Goal: Complete application form

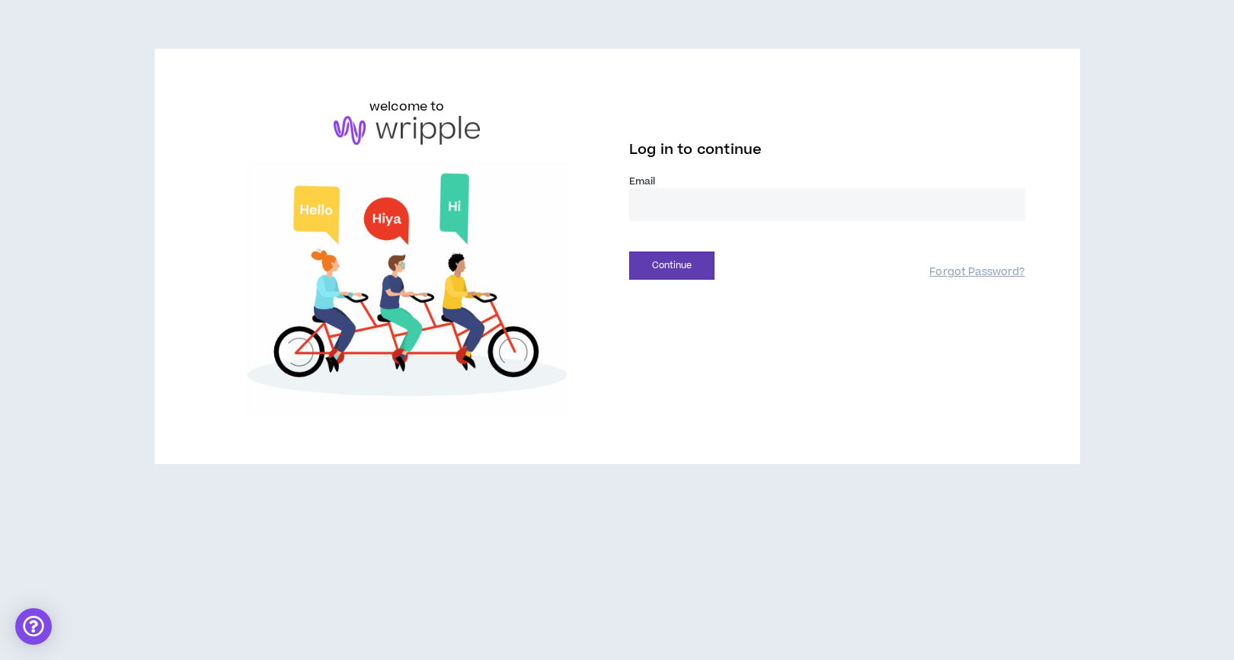
click at [705, 202] on input "email" at bounding box center [827, 204] width 396 height 33
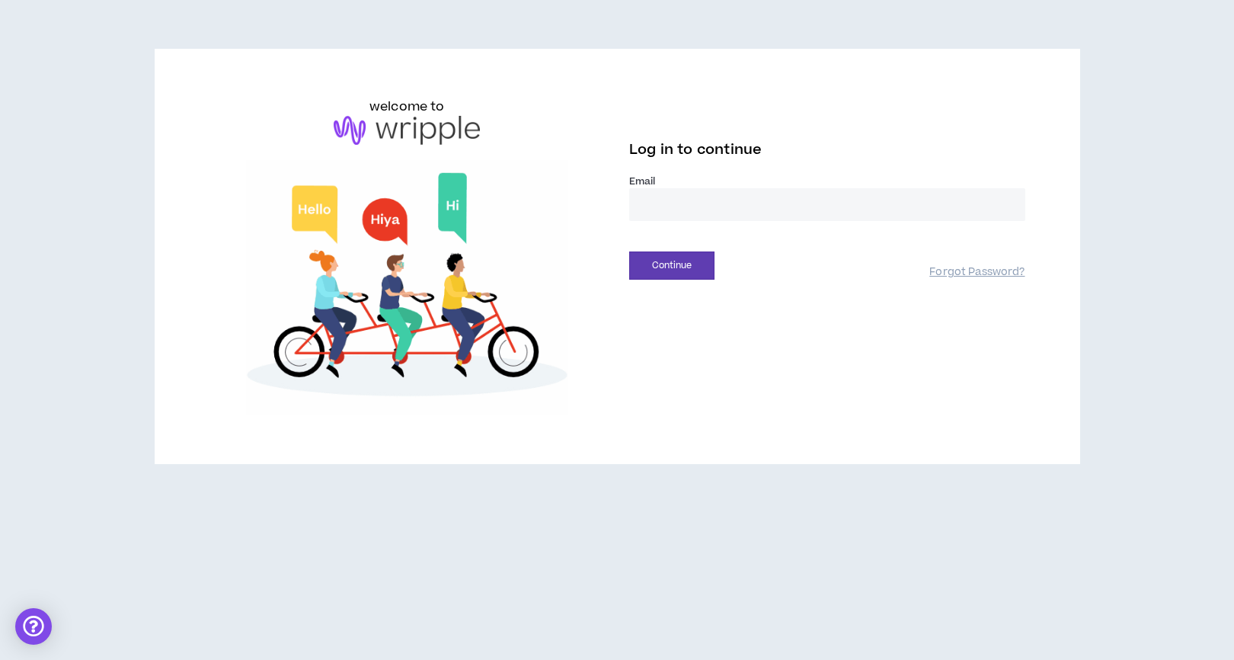
type input "**********"
click at [677, 271] on button "Continue" at bounding box center [671, 265] width 85 height 28
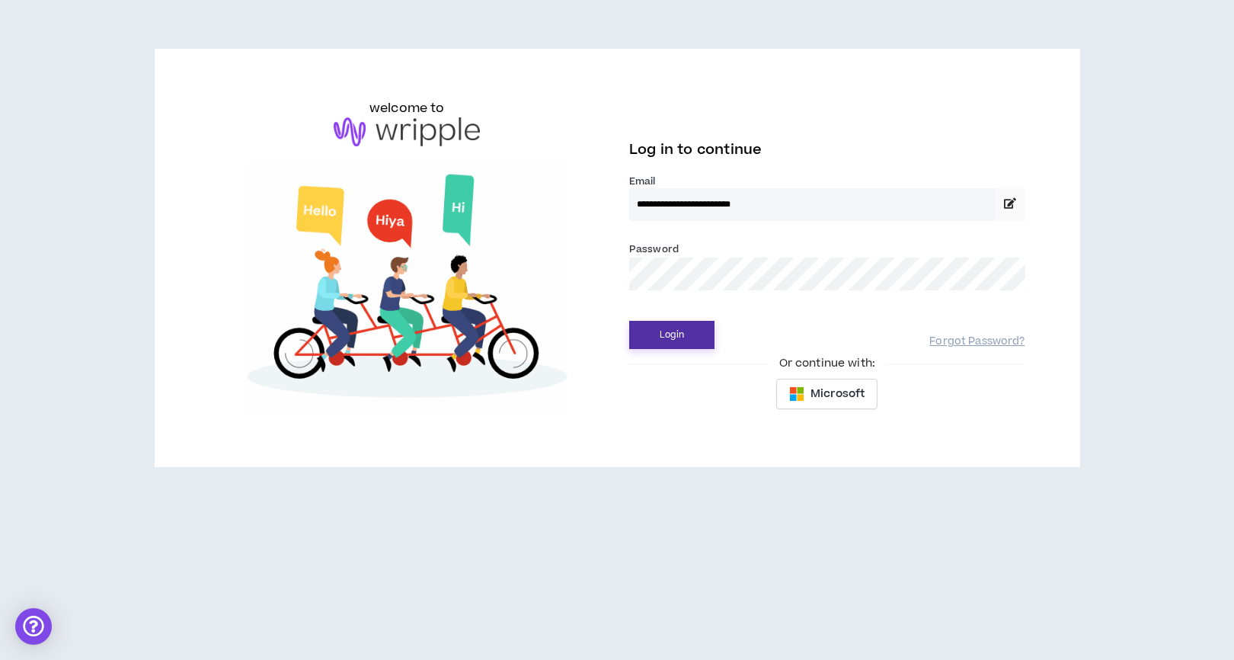
click at [673, 329] on button "Login" at bounding box center [671, 335] width 85 height 28
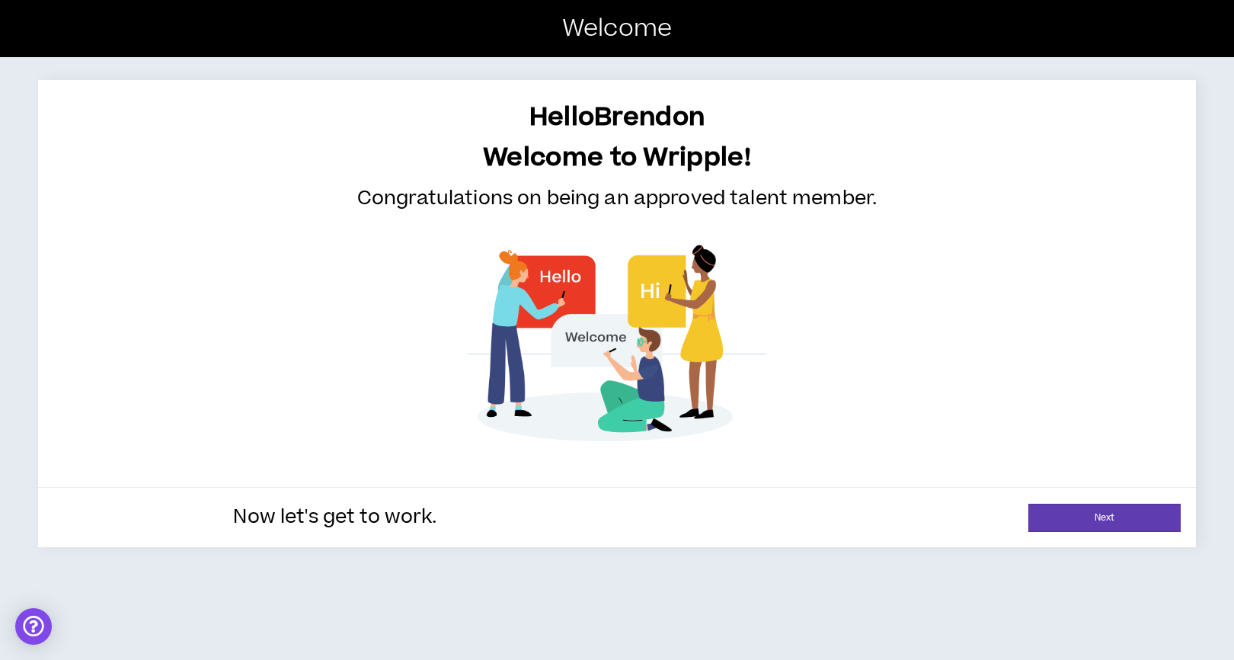
click at [1080, 532] on div "Now let's get to work. Next" at bounding box center [617, 517] width 1158 height 60
click at [1062, 519] on link "Next" at bounding box center [1104, 518] width 152 height 28
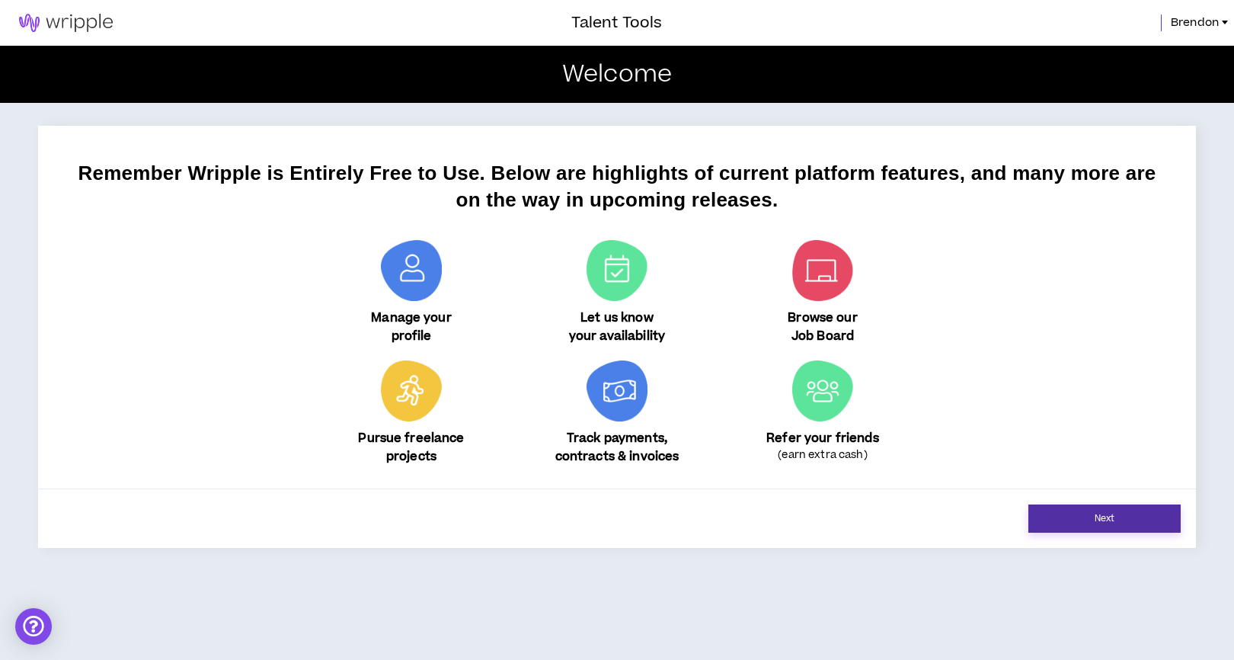
click at [1060, 504] on link "Next" at bounding box center [1104, 518] width 152 height 28
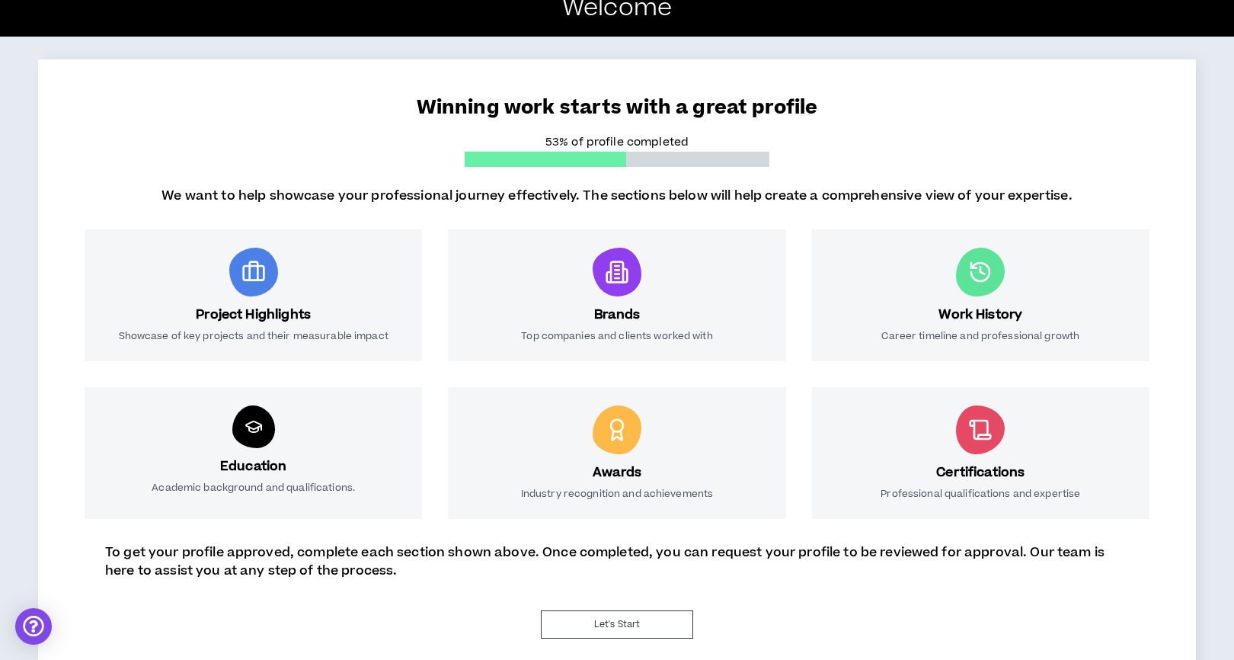
scroll to position [69, 0]
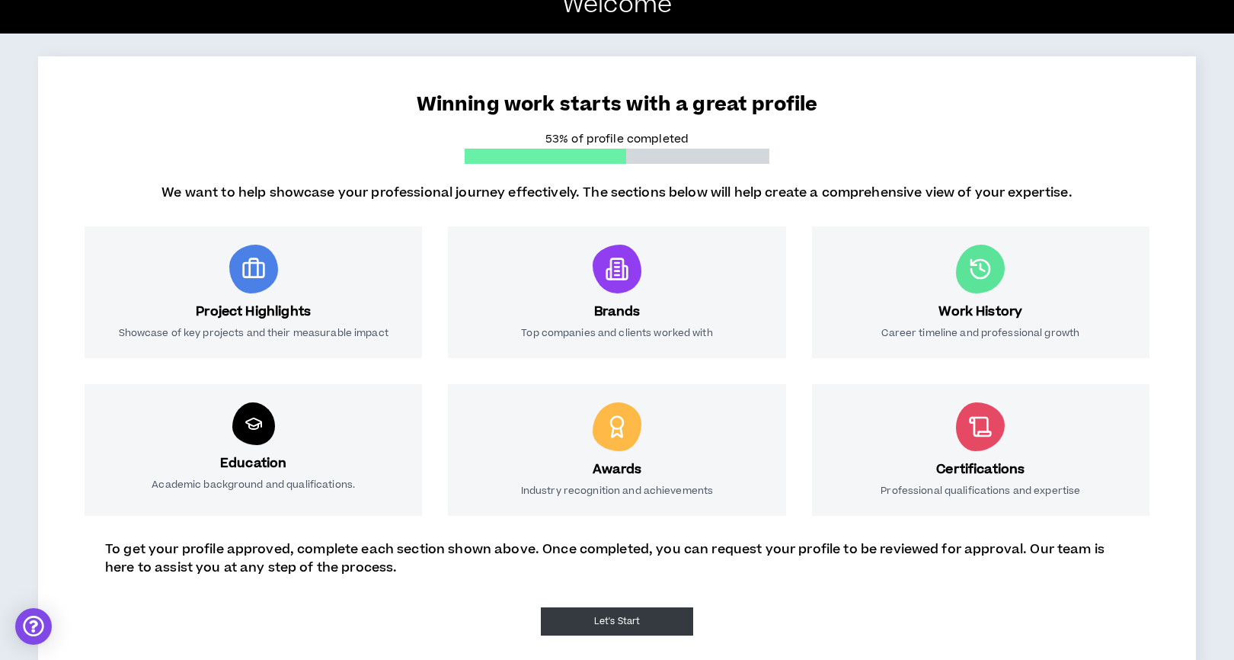
click at [648, 611] on button "Let's Start" at bounding box center [617, 621] width 152 height 28
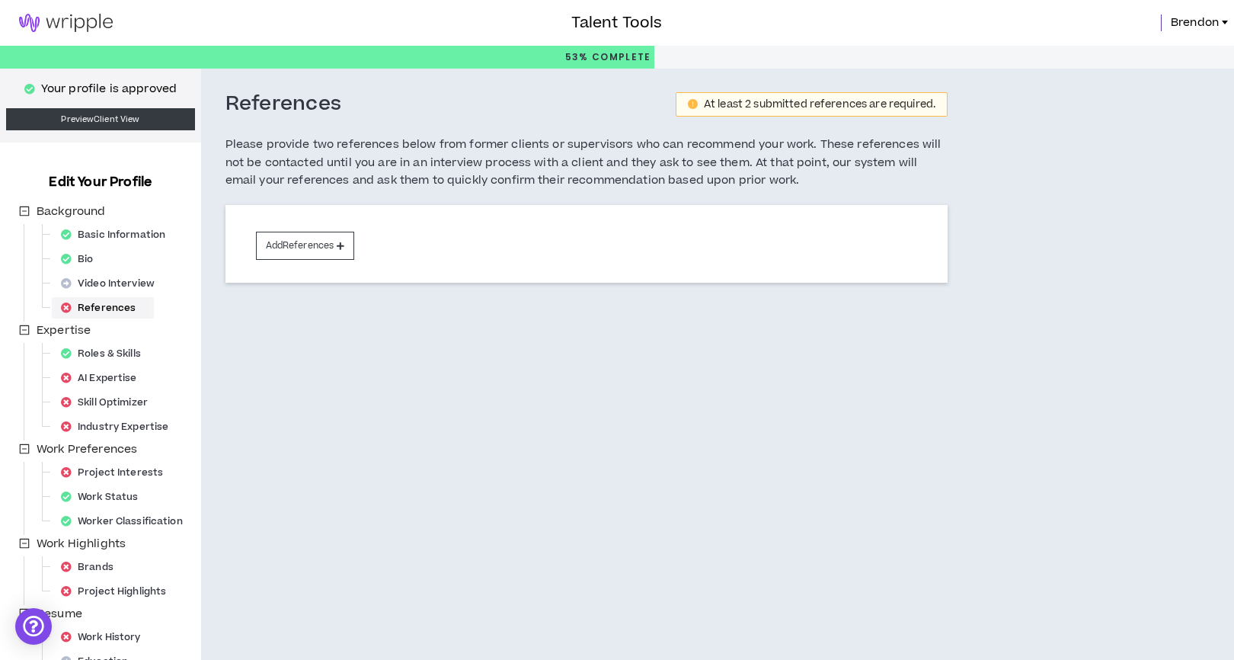
click at [117, 305] on div "References" at bounding box center [103, 307] width 96 height 21
click at [290, 242] on button "Add References" at bounding box center [305, 246] width 99 height 28
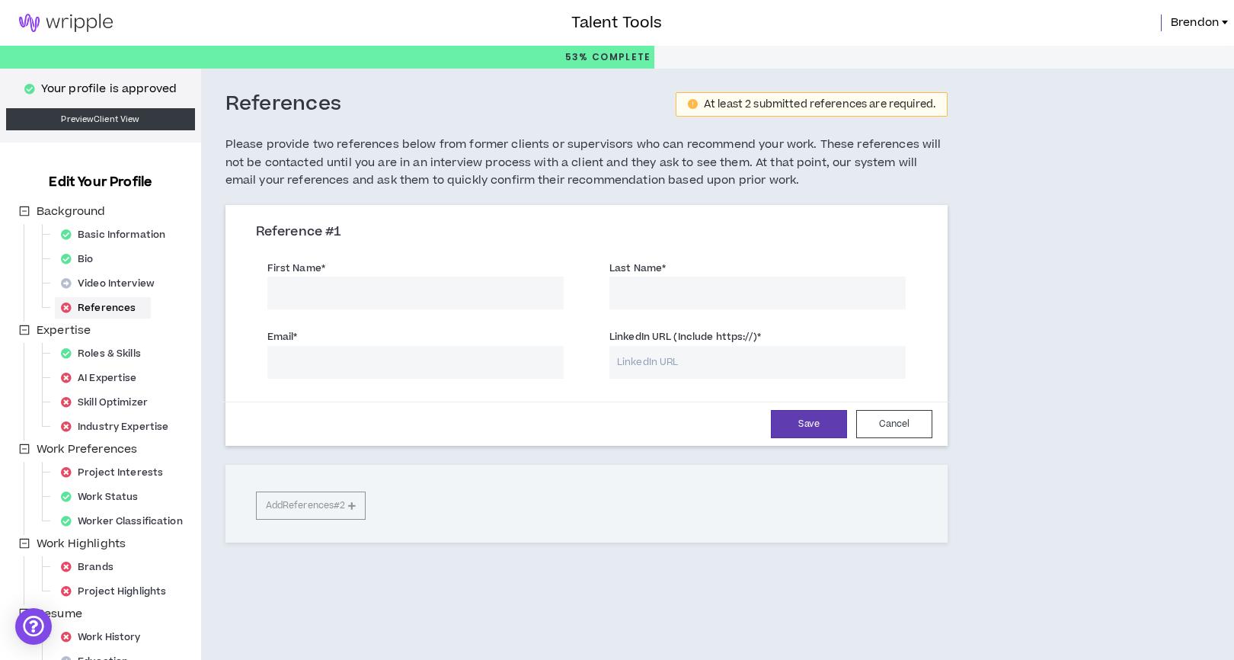
click at [318, 287] on input "First Name *" at bounding box center [415, 293] width 296 height 33
click at [326, 294] on input "[PERSON_NAME]" at bounding box center [415, 293] width 296 height 33
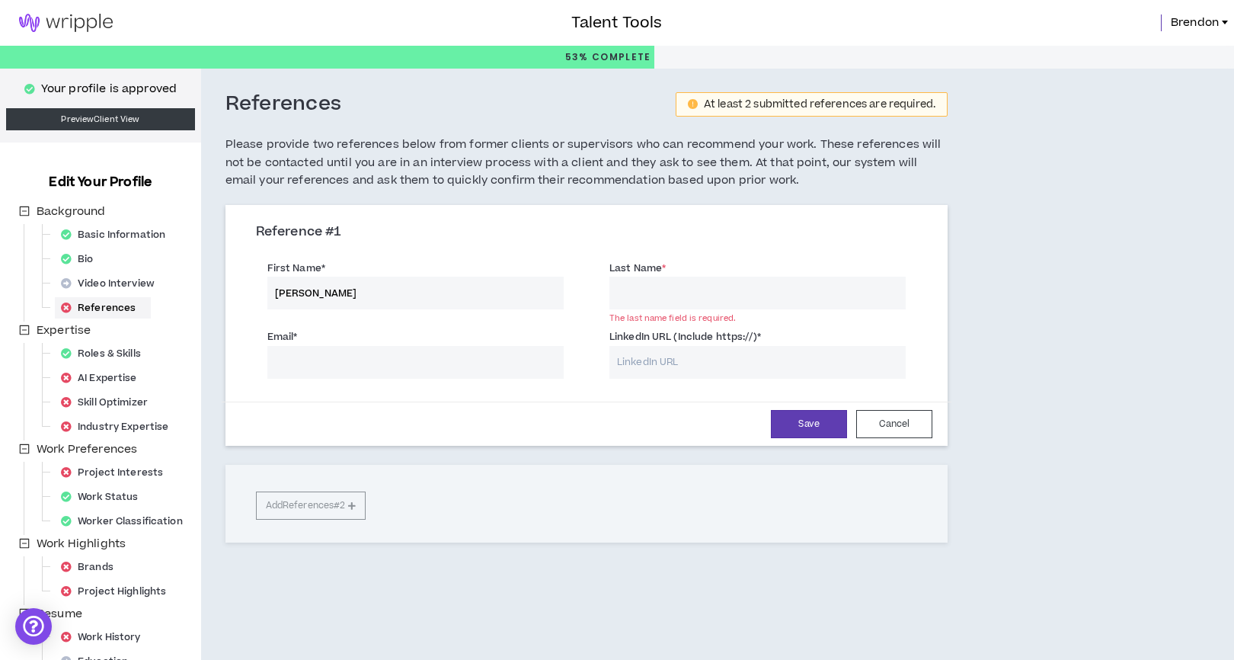
type input "[PERSON_NAME]"
click at [626, 302] on input "Last Name *" at bounding box center [757, 293] width 296 height 33
type input "[PERSON_NAME]"
type input "[EMAIL_ADDRESS][DOMAIN_NAME]"
click at [787, 372] on input "LinkedIn URL (Include https://) *" at bounding box center [757, 362] width 296 height 33
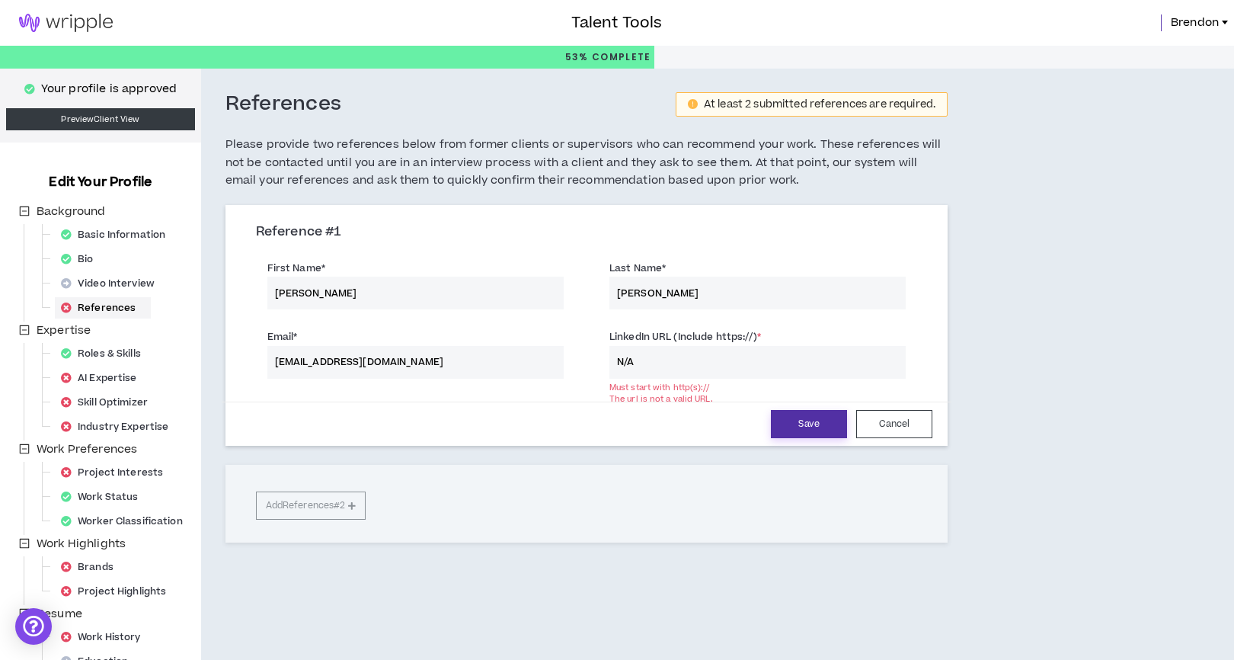
type input "N/A"
click at [807, 429] on button "Save" at bounding box center [809, 424] width 76 height 28
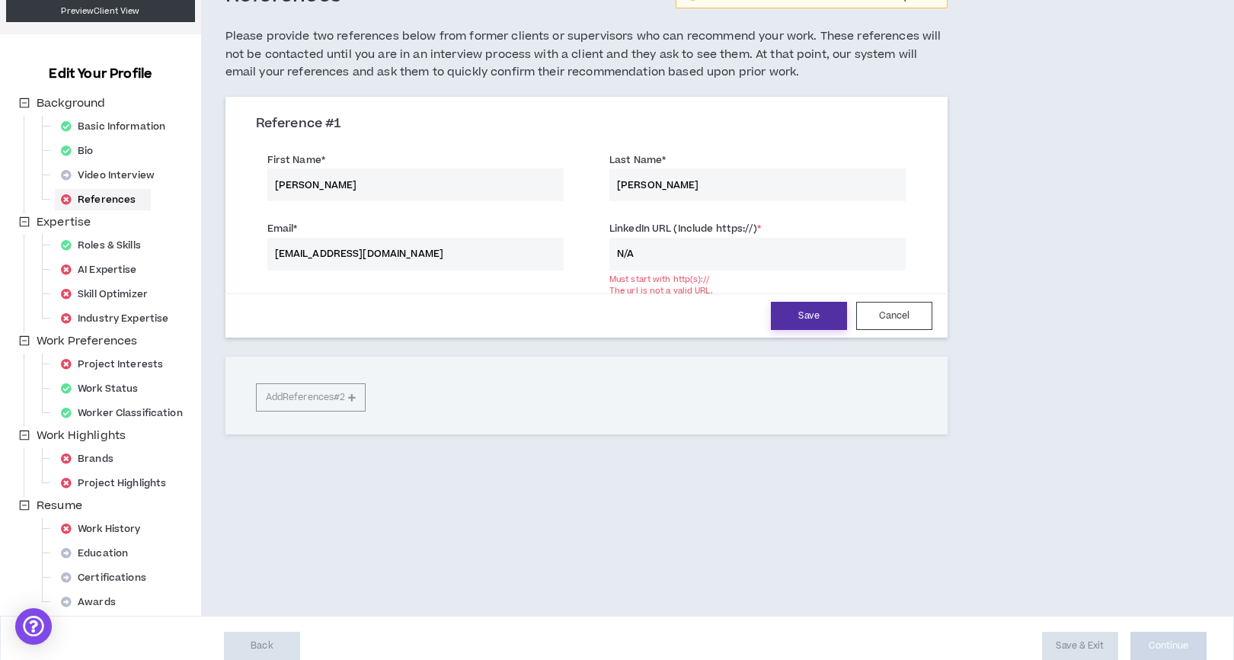
scroll to position [124, 0]
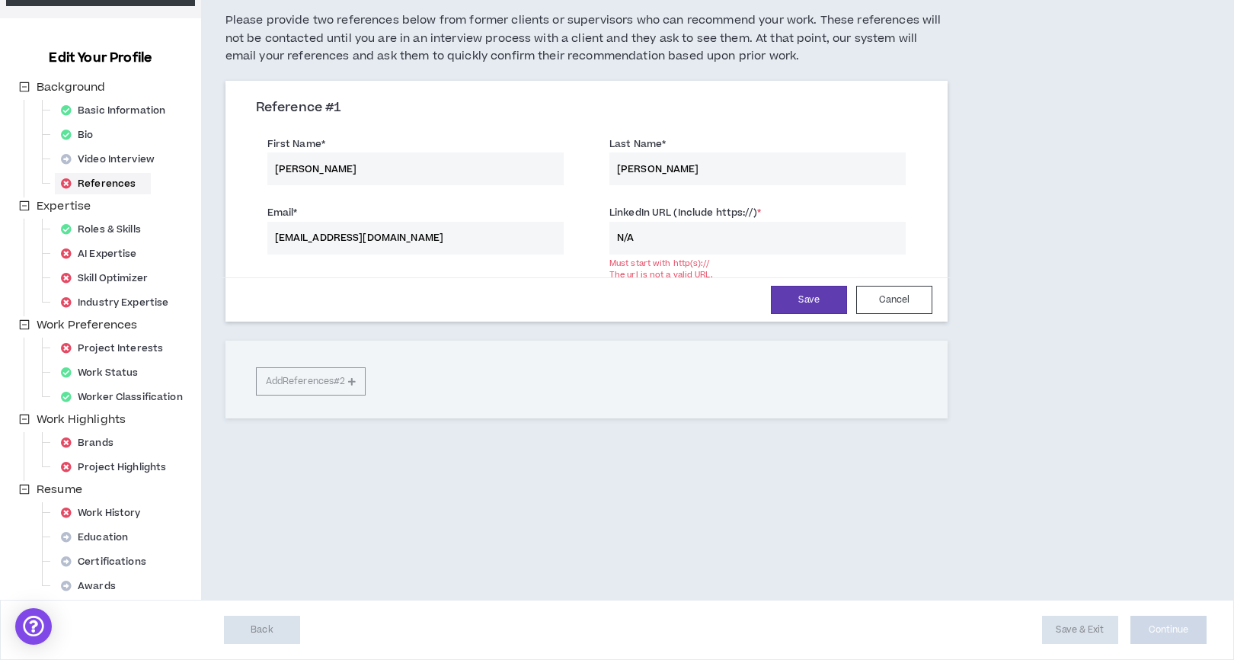
drag, startPoint x: 660, startPoint y: 246, endPoint x: 562, endPoint y: 236, distance: 98.0
click at [562, 236] on div "Email * [EMAIL_ADDRESS][DOMAIN_NAME] LinkedIn URL (Include https://) * N/A Must…" at bounding box center [587, 231] width 685 height 69
